Goal: Task Accomplishment & Management: Manage account settings

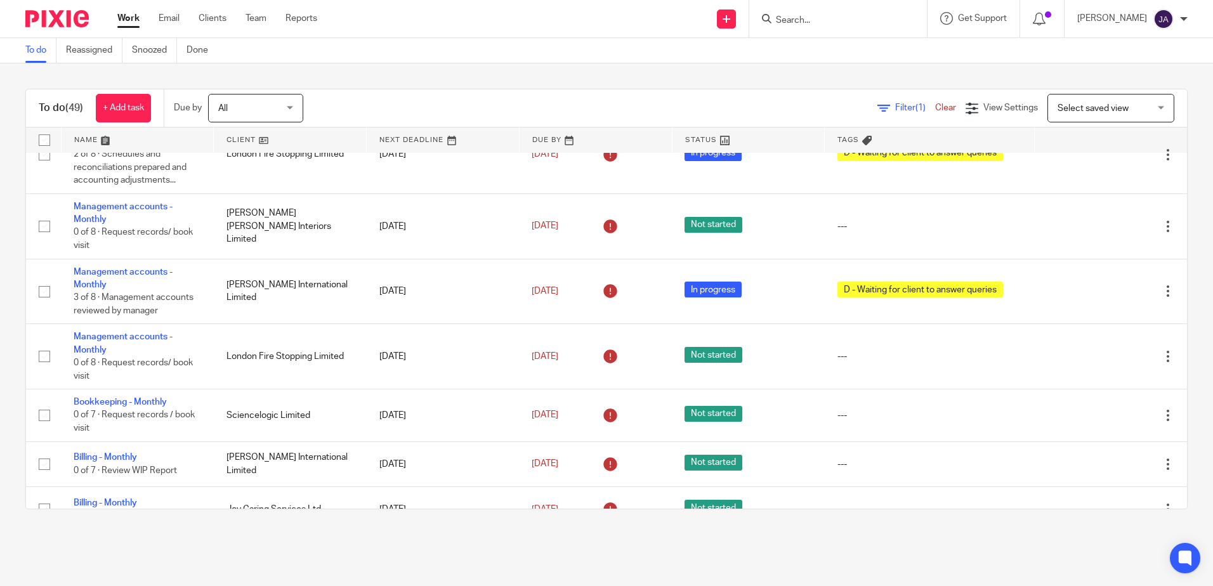
scroll to position [1713, 0]
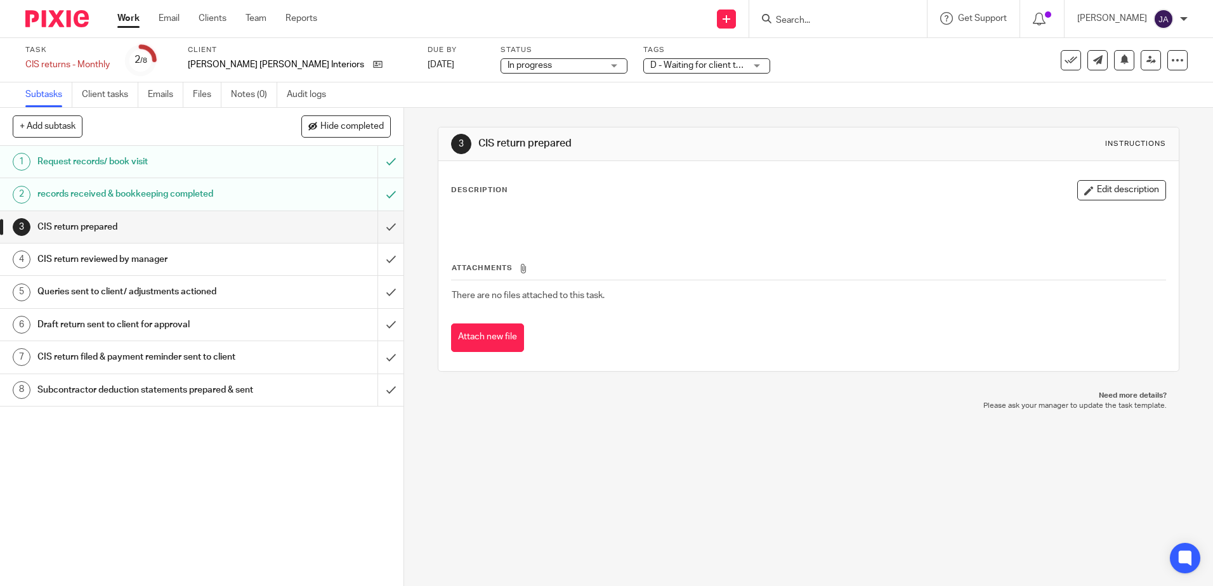
click at [650, 61] on span "D - Waiting for client to answer queries" at bounding box center [726, 65] width 153 height 9
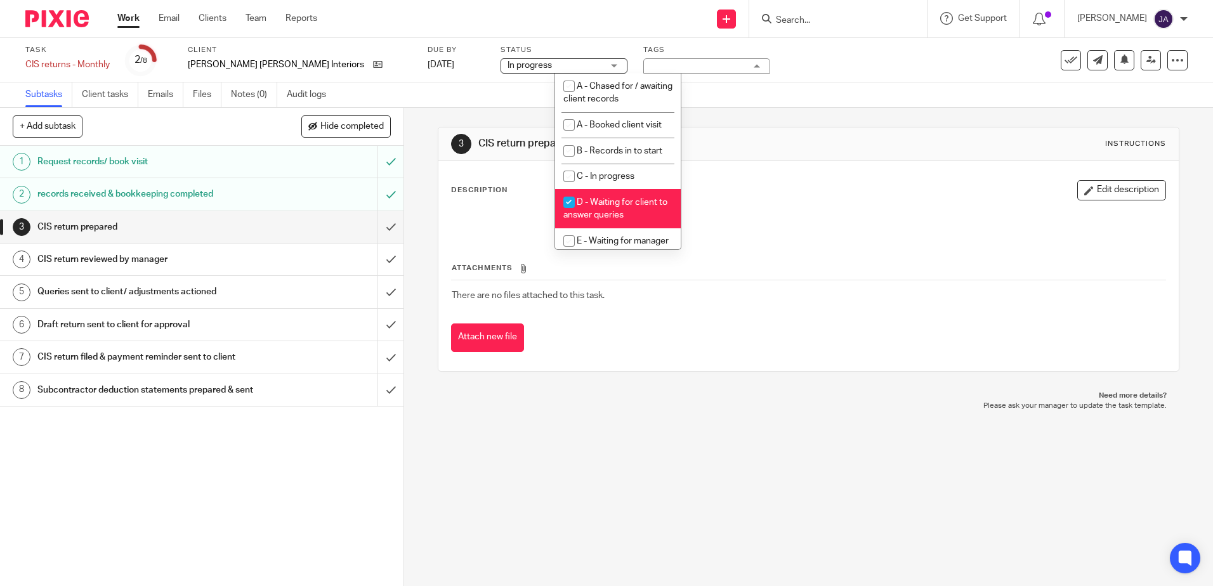
click at [627, 216] on span "D - Waiting for client to answer queries" at bounding box center [615, 209] width 104 height 22
checkbox input "false"
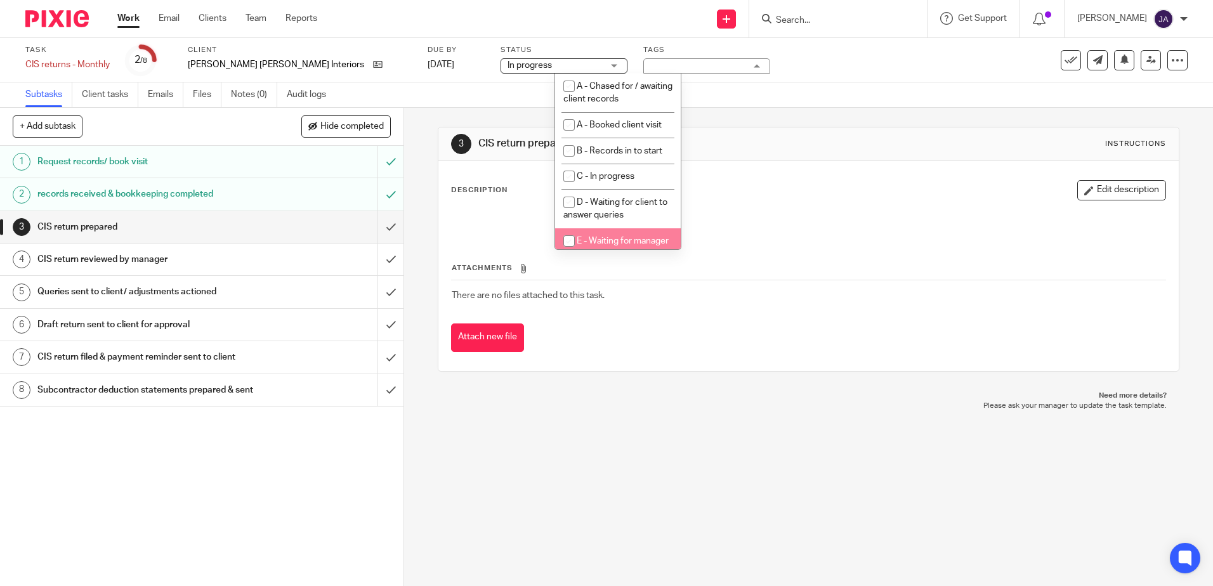
click at [624, 238] on span "E - Waiting for manager review/approval" at bounding box center [615, 248] width 105 height 22
checkbox input "true"
click at [376, 223] on input "submit" at bounding box center [201, 227] width 403 height 32
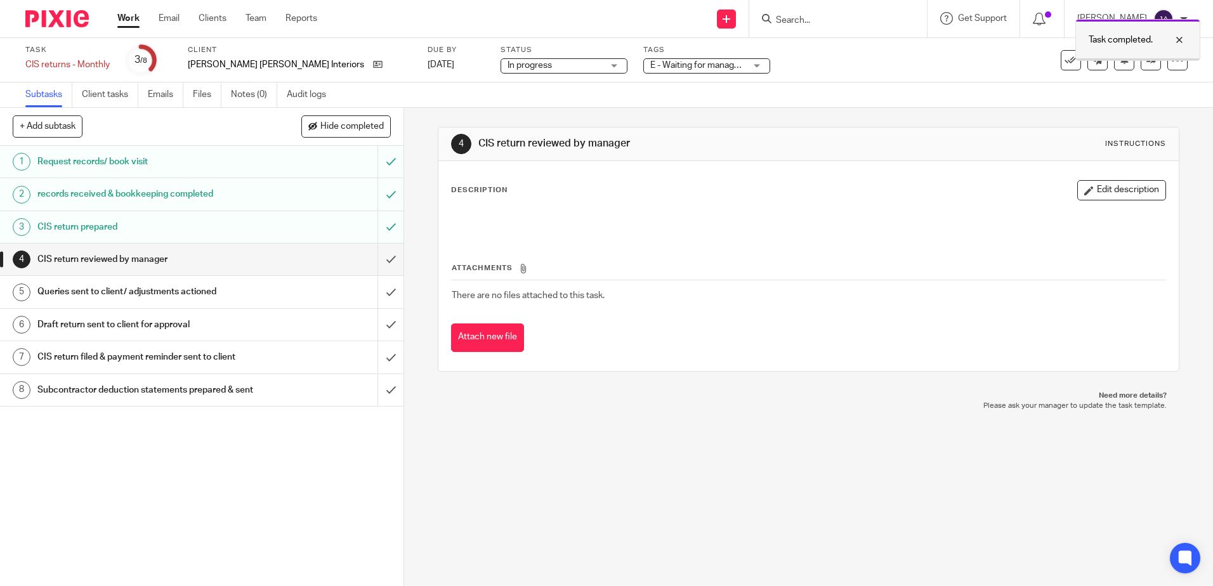
click at [1144, 60] on div at bounding box center [1138, 59] width 124 height 2
click at [1146, 64] on icon at bounding box center [1151, 60] width 10 height 10
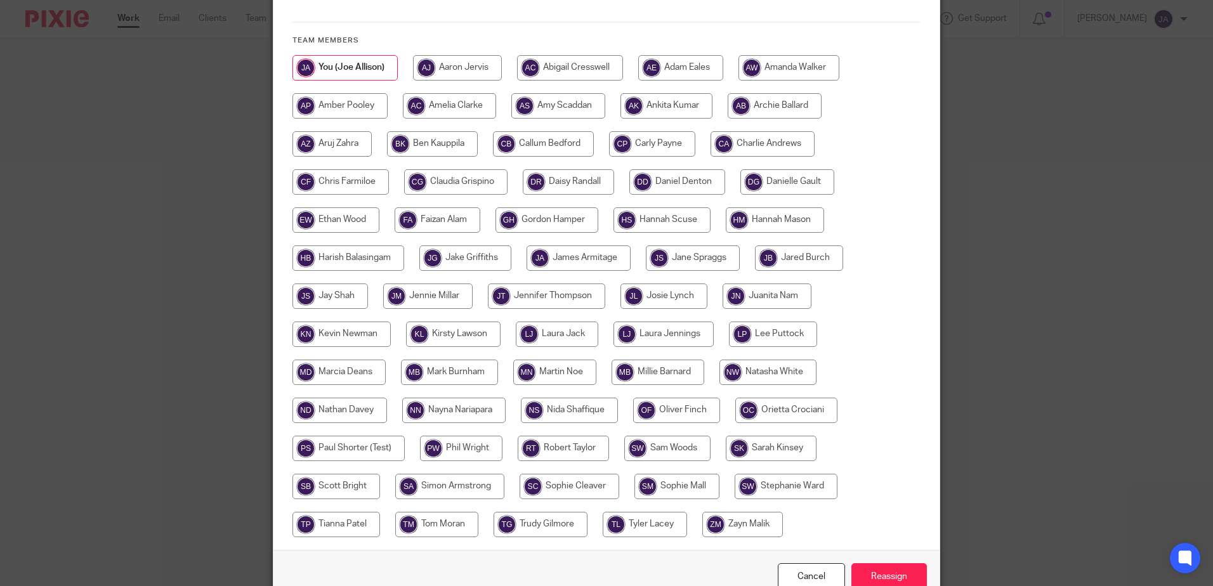
scroll to position [290, 0]
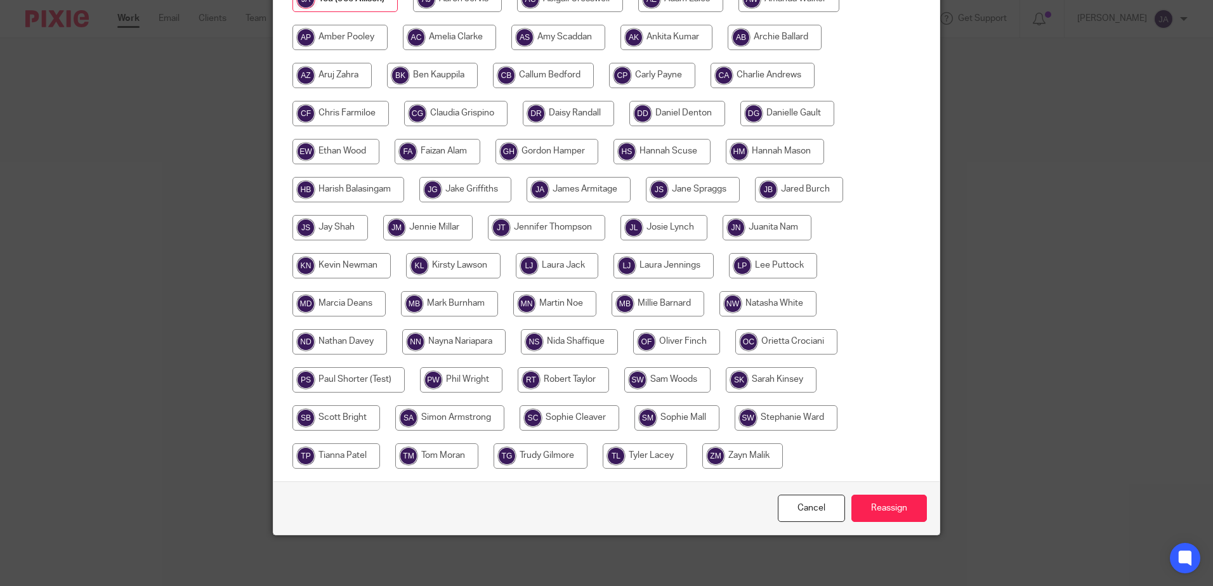
click at [360, 457] on input "radio" at bounding box center [336, 455] width 88 height 25
radio input "true"
click at [897, 502] on input "Reassign" at bounding box center [888, 508] width 75 height 27
